Goal: Task Accomplishment & Management: Manage account settings

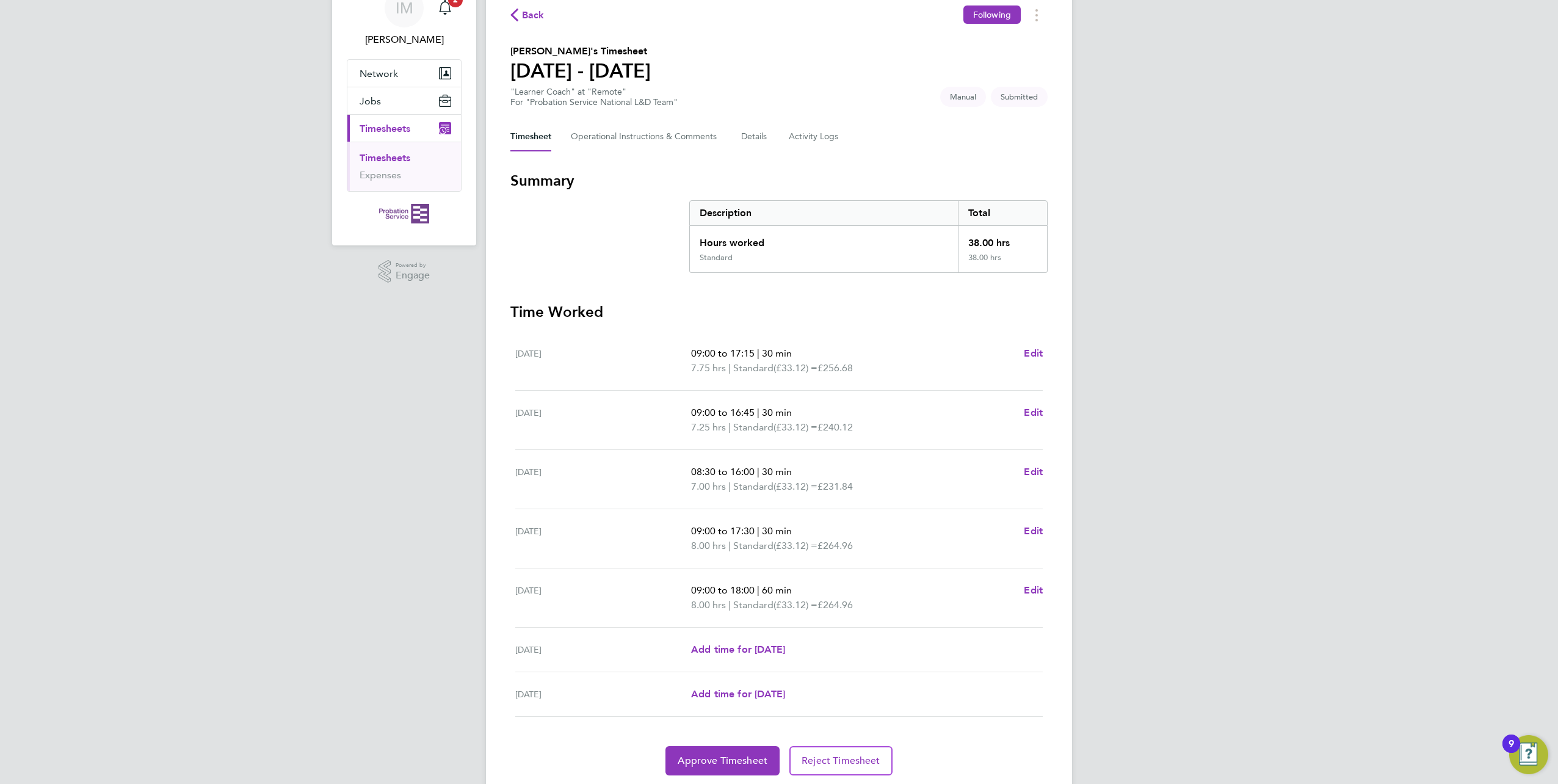
scroll to position [98, 0]
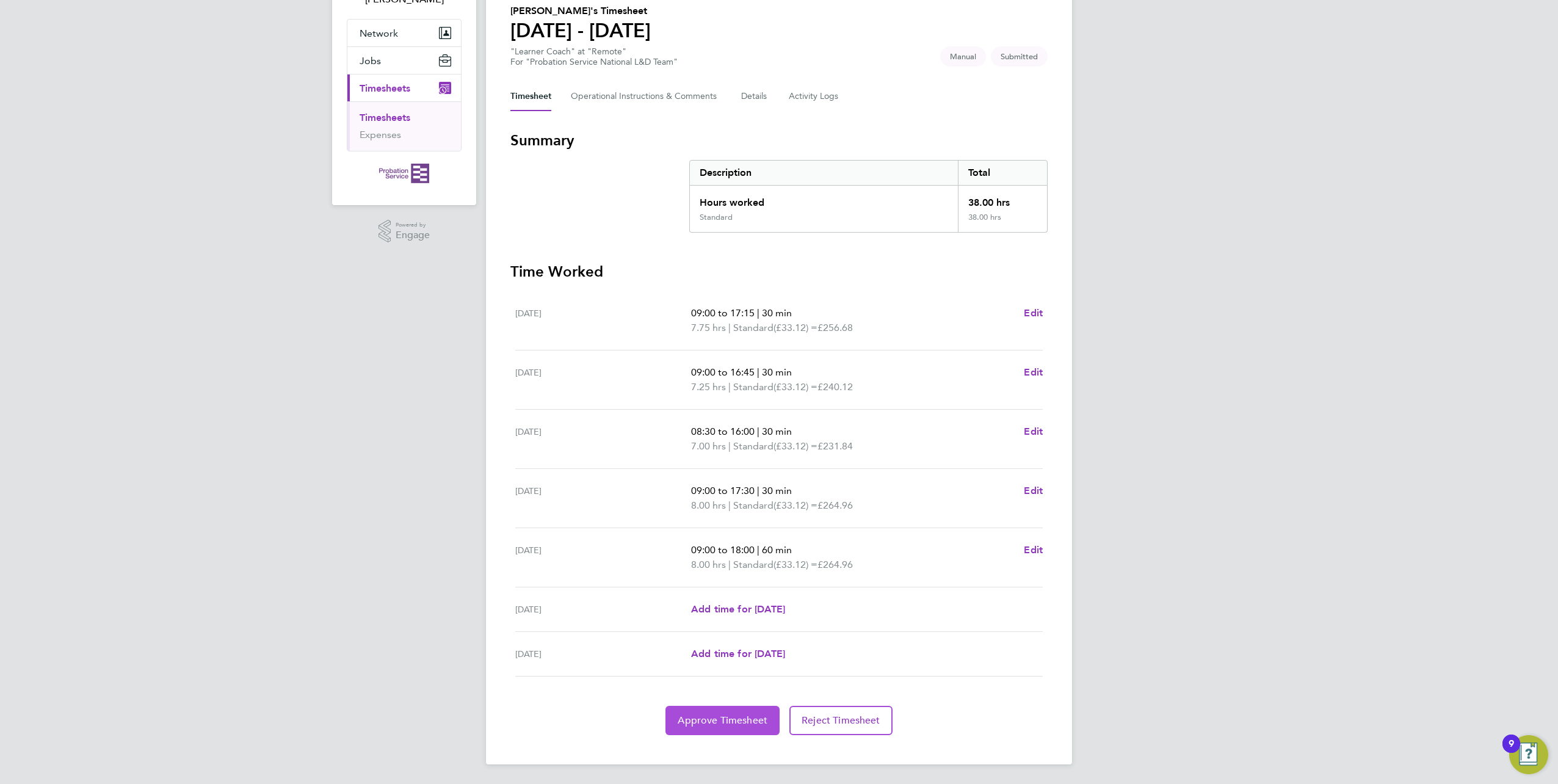
click at [732, 721] on span "Approve Timesheet" at bounding box center [723, 720] width 90 height 13
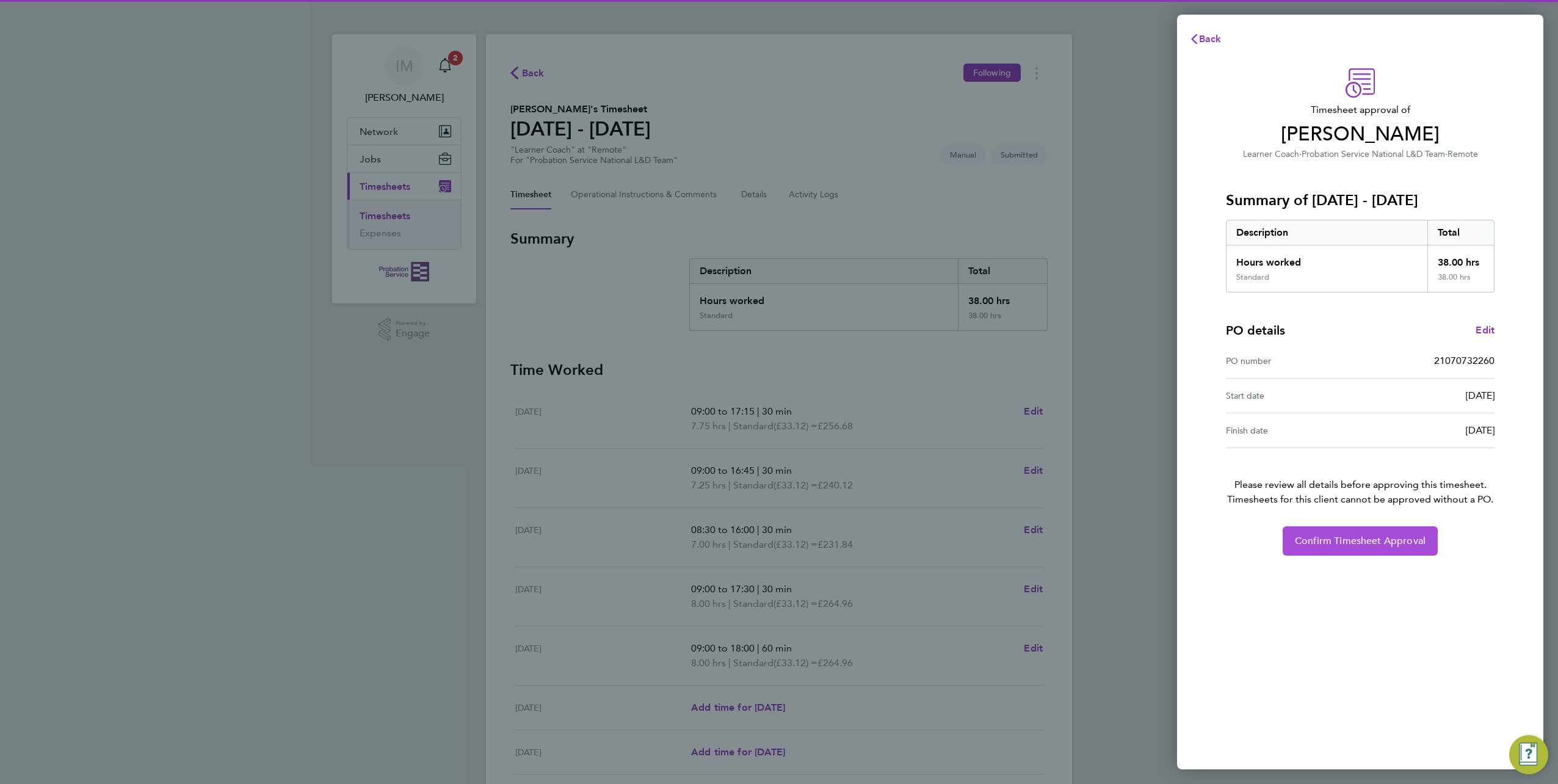
click at [1372, 551] on button "Confirm Timesheet Approval" at bounding box center [1361, 540] width 155 height 30
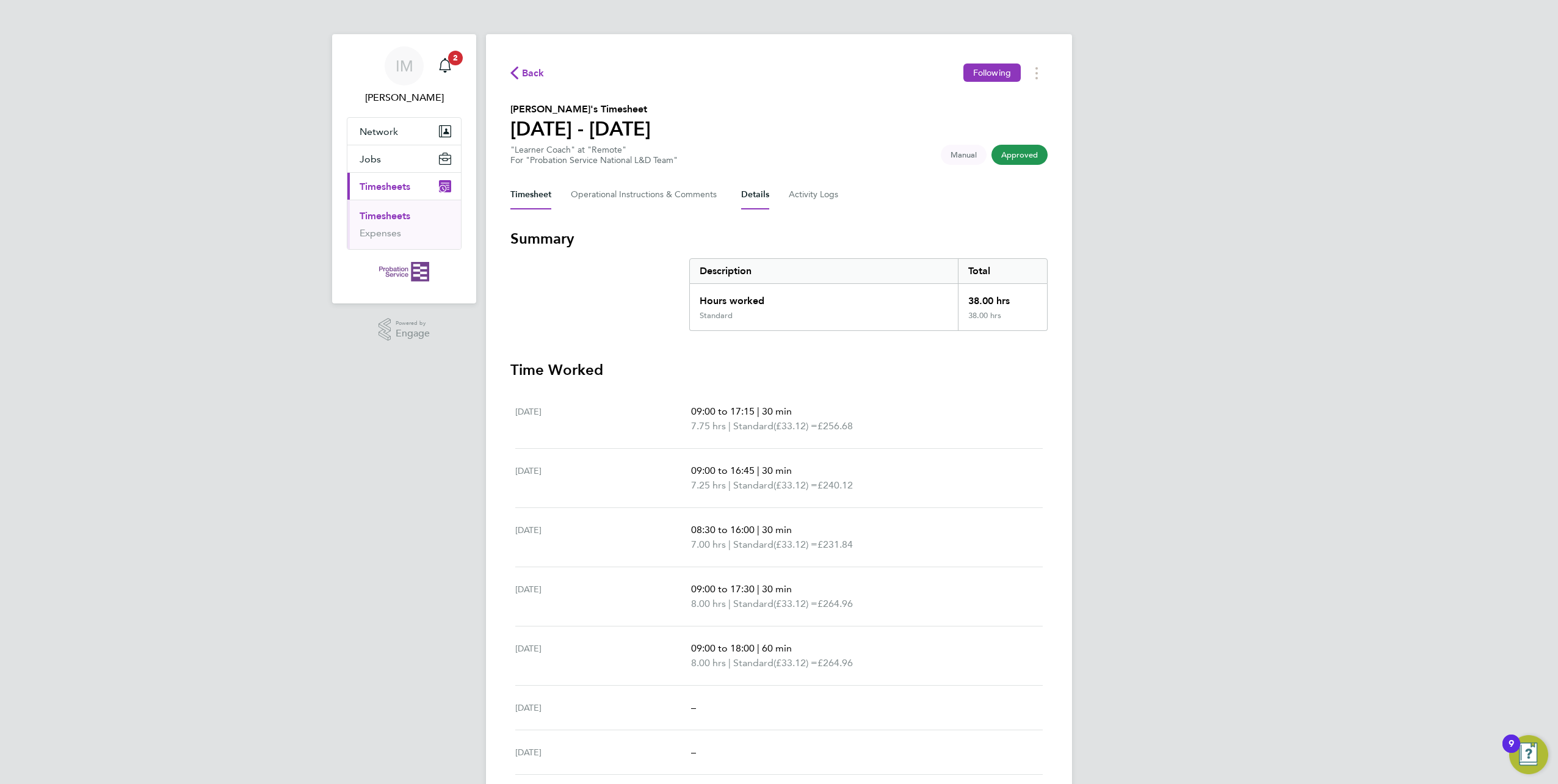
click at [748, 193] on button "Details" at bounding box center [755, 194] width 28 height 30
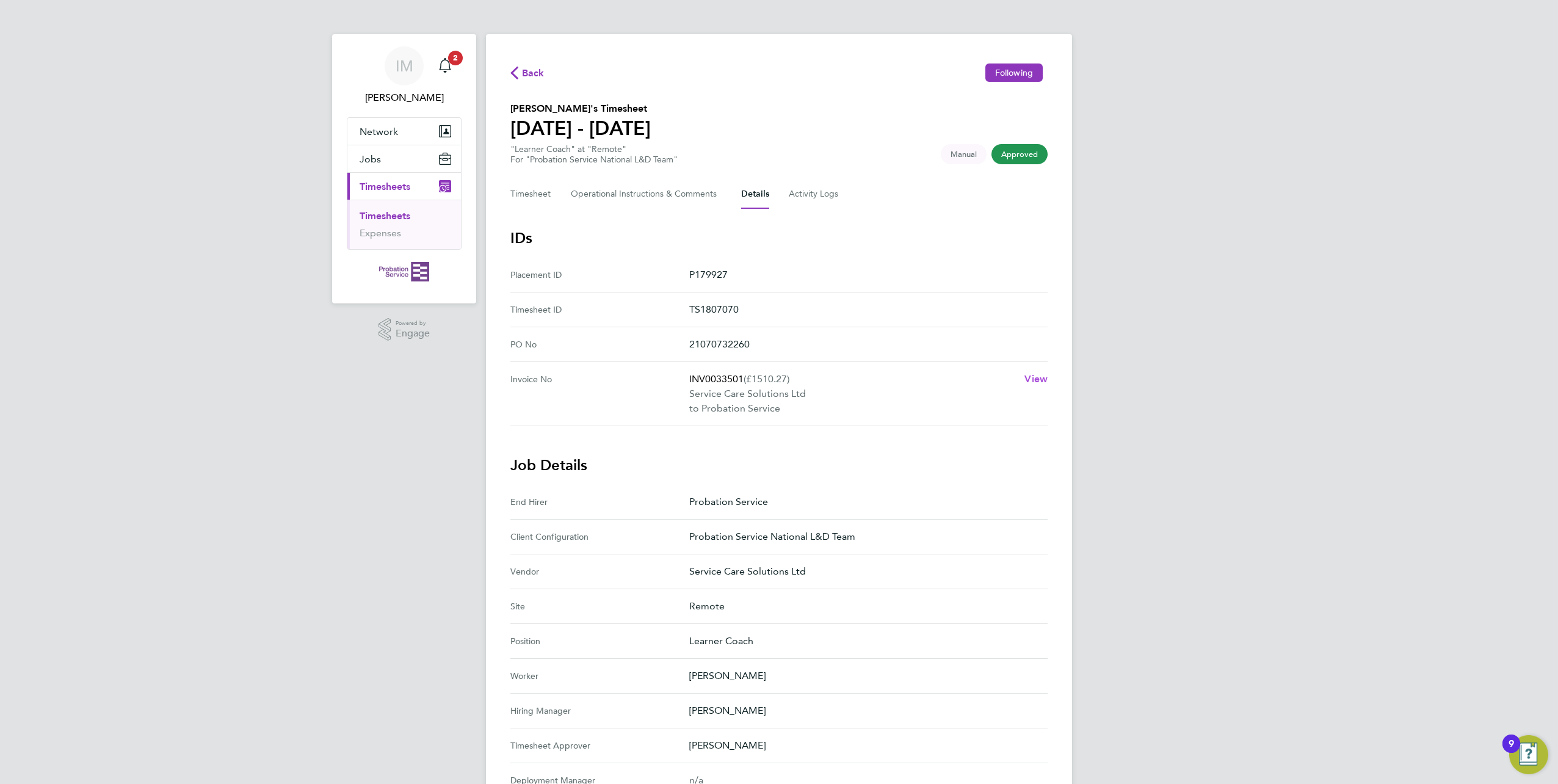
click at [1039, 381] on span "View" at bounding box center [1037, 378] width 23 height 12
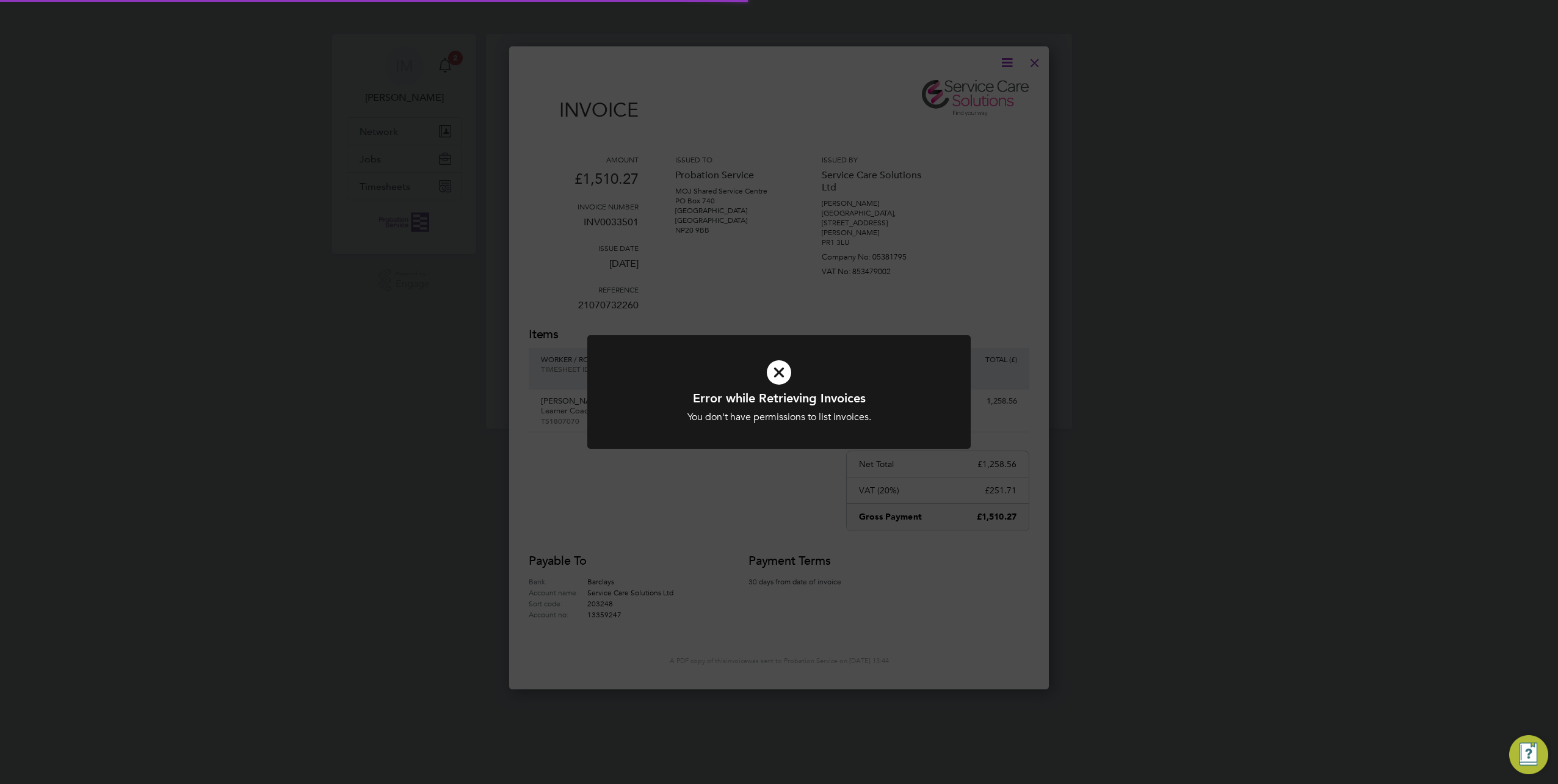
scroll to position [649, 540]
drag, startPoint x: 769, startPoint y: 373, endPoint x: 802, endPoint y: 357, distance: 36.7
click at [772, 373] on icon at bounding box center [779, 372] width 318 height 48
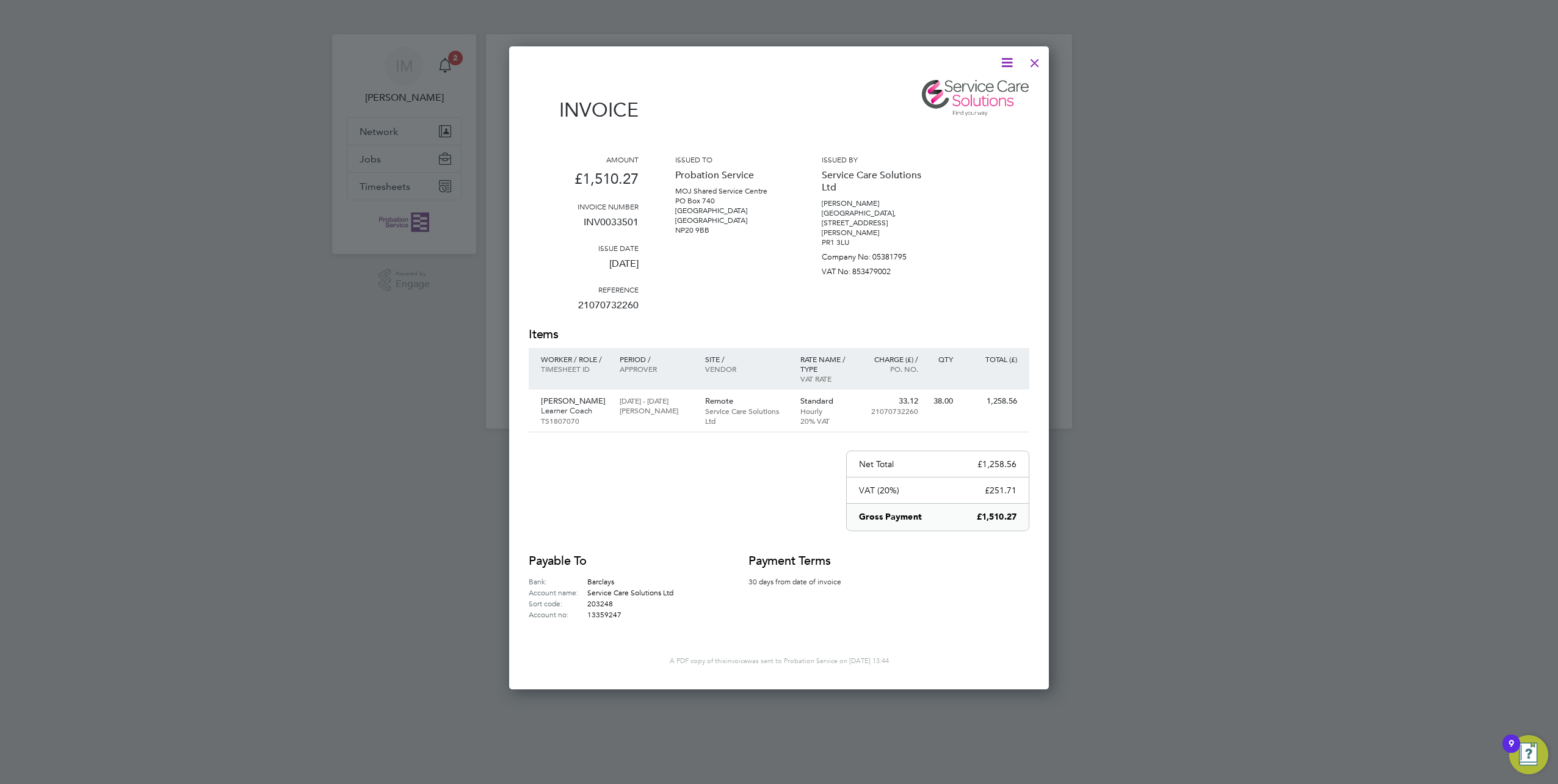
click at [1012, 61] on icon at bounding box center [1007, 62] width 15 height 15
click at [978, 92] on li "Download Invoice" at bounding box center [971, 91] width 85 height 17
